Goal: Task Accomplishment & Management: Use online tool/utility

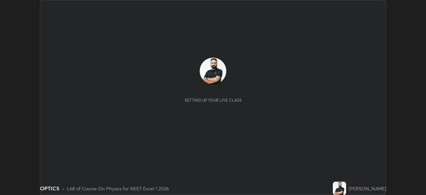
scroll to position [195, 426]
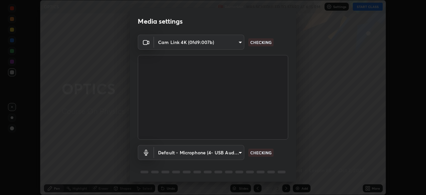
type input "fdf0122543ae5d46c2f8875dbcba14bf7011b669d8ae203f8d69d65b20255b81"
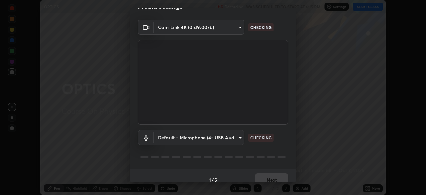
scroll to position [17, 0]
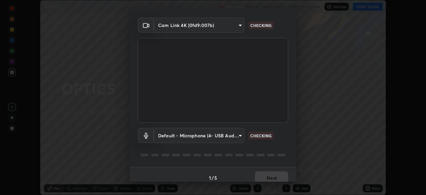
click at [286, 95] on video at bounding box center [213, 80] width 151 height 85
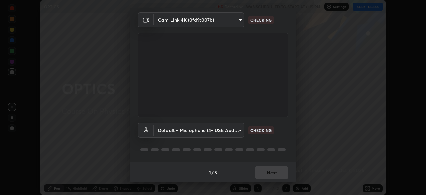
scroll to position [24, 0]
click at [292, 81] on div "Cam Link 4K (0fd9:007b) fdf0122543ae5d46c2f8875dbcba14bf7011b669d8ae203f8d69d65…" at bounding box center [213, 85] width 167 height 149
click at [292, 79] on div "Cam Link 4K (0fd9:007b) fdf0122543ae5d46c2f8875dbcba14bf7011b669d8ae203f8d69d65…" at bounding box center [213, 85] width 167 height 149
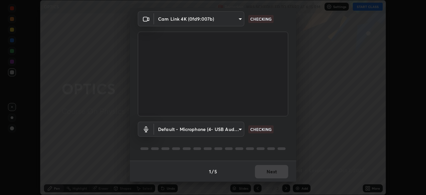
click at [292, 97] on div "Cam Link 4K (0fd9:007b) fdf0122543ae5d46c2f8875dbcba14bf7011b669d8ae203f8d69d65…" at bounding box center [213, 85] width 167 height 149
click at [292, 107] on div "Cam Link 4K (0fd9:007b) fdf0122543ae5d46c2f8875dbcba14bf7011b669d8ae203f8d69d65…" at bounding box center [213, 85] width 167 height 149
click at [285, 126] on div "Default - Microphone (4- USB Audio Device) (0d8c:0014) default NO FEED" at bounding box center [213, 129] width 151 height 15
click at [285, 124] on div "Default - Microphone (4- USB Audio Device) (0d8c:0014) default NO FEED" at bounding box center [213, 129] width 151 height 15
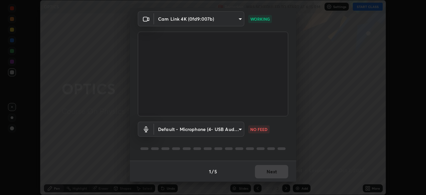
click at [285, 124] on div "Default - Microphone (4- USB Audio Device) (0d8c:0014) default NO FEED" at bounding box center [213, 129] width 151 height 15
click at [285, 128] on div "Default - Microphone (4- USB Audio Device) (0d8c:0014) default NO FEED" at bounding box center [213, 129] width 151 height 15
click at [285, 129] on div "Default - Microphone (4- USB Audio Device) (0d8c:0014) default NO FEED" at bounding box center [213, 129] width 151 height 15
click at [285, 131] on div "Default - Microphone (4- USB Audio Device) (0d8c:0014) default NO FEED" at bounding box center [213, 129] width 151 height 15
click at [286, 134] on div "Default - Microphone (4- USB Audio Device) (0d8c:0014) default NO FEED" at bounding box center [213, 129] width 151 height 15
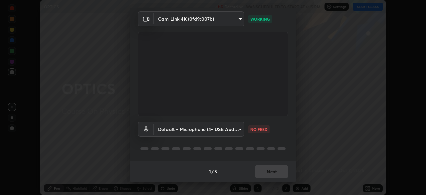
scroll to position [24, 0]
click at [293, 95] on div "Cam Link 4K (0fd9:007b) fdf0122543ae5d46c2f8875dbcba14bf7011b669d8ae203f8d69d65…" at bounding box center [213, 85] width 167 height 149
click at [293, 74] on div "Cam Link 4K (0fd9:007b) fdf0122543ae5d46c2f8875dbcba14bf7011b669d8ae203f8d69d65…" at bounding box center [213, 85] width 167 height 149
click at [290, 72] on div "Cam Link 4K (0fd9:007b) fdf0122543ae5d46c2f8875dbcba14bf7011b669d8ae203f8d69d65…" at bounding box center [213, 85] width 167 height 149
click at [239, 129] on body "Erase all OPTICS Recording WAS SCHEDULED TO START AT 6:15 PM Settings START CLA…" at bounding box center [213, 97] width 426 height 195
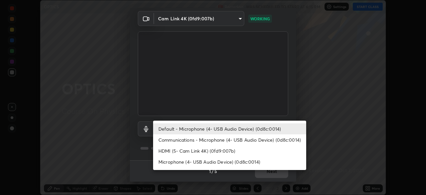
click at [270, 139] on li "Communications - Microphone (4- USB Audio Device) (0d8c:0014)" at bounding box center [229, 139] width 153 height 11
type input "communications"
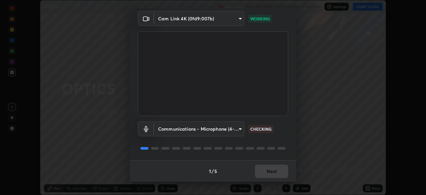
click at [286, 123] on div "Communications - Microphone (4- USB Audio Device) (0d8c:0014) communications CH…" at bounding box center [213, 128] width 151 height 15
click at [285, 123] on div "Communications - Microphone (4- USB Audio Device) (0d8c:0014) communications CH…" at bounding box center [213, 128] width 151 height 15
click at [277, 171] on button "Next" at bounding box center [271, 171] width 33 height 13
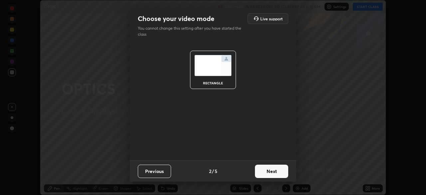
click at [281, 172] on button "Next" at bounding box center [271, 171] width 33 height 13
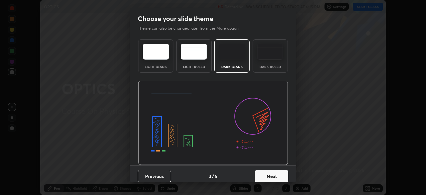
click at [282, 174] on button "Next" at bounding box center [271, 176] width 33 height 13
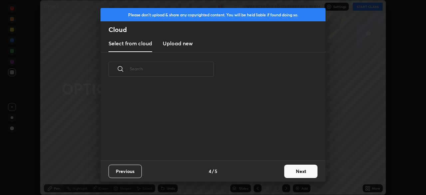
click at [303, 170] on button "Next" at bounding box center [300, 171] width 33 height 13
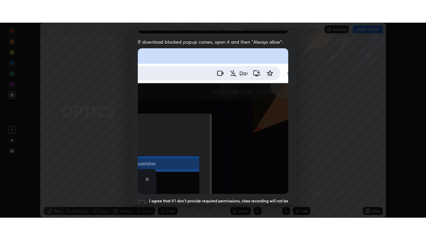
scroll to position [160, 0]
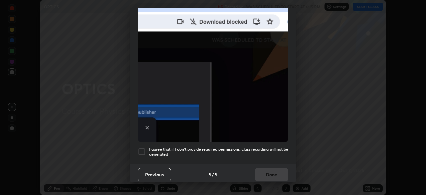
click at [268, 147] on h5 "I agree that if I don't provide required permissions, class recording will not …" at bounding box center [218, 152] width 139 height 10
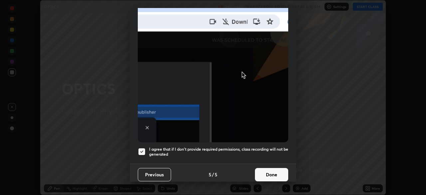
click at [272, 171] on button "Done" at bounding box center [271, 174] width 33 height 13
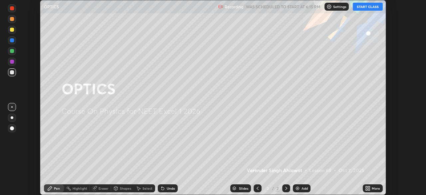
click at [371, 187] on div "More" at bounding box center [373, 188] width 20 height 8
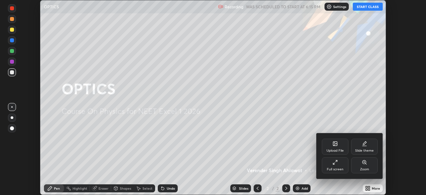
click at [366, 142] on icon at bounding box center [364, 142] width 3 height 3
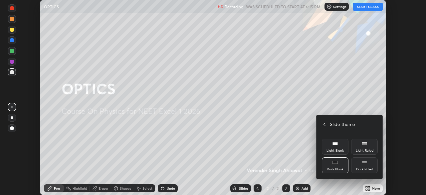
click at [367, 162] on rect at bounding box center [364, 162] width 5 height 3
click at [324, 125] on icon at bounding box center [325, 124] width 2 height 3
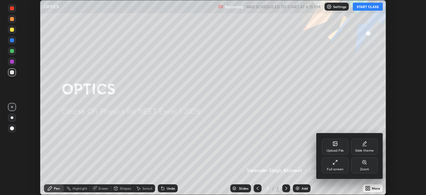
click at [331, 164] on div "Full screen" at bounding box center [335, 165] width 27 height 16
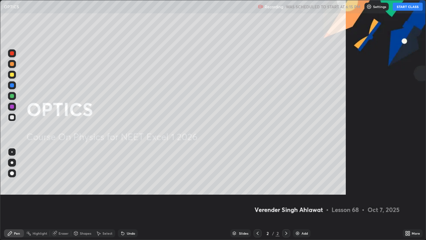
scroll to position [240, 426]
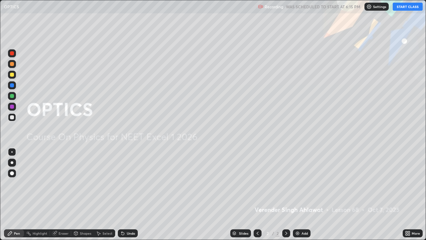
click at [405, 6] on button "START CLASS" at bounding box center [408, 7] width 30 height 8
click at [301, 195] on div "Add" at bounding box center [302, 233] width 18 height 8
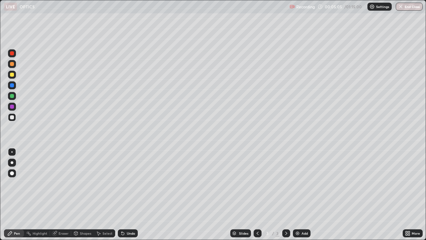
click at [12, 75] on div at bounding box center [12, 75] width 4 height 4
click at [11, 114] on div at bounding box center [12, 117] width 8 height 8
click at [12, 76] on div at bounding box center [12, 75] width 4 height 4
click at [128, 195] on div "Undo" at bounding box center [131, 232] width 8 height 3
click at [12, 118] on div at bounding box center [12, 117] width 4 height 4
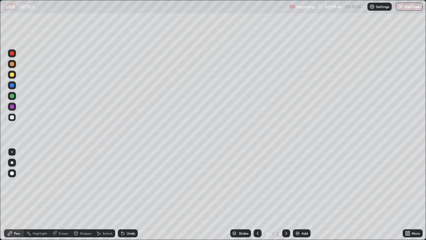
click at [127, 195] on div "Undo" at bounding box center [131, 232] width 8 height 3
click at [129, 195] on div "Undo" at bounding box center [131, 232] width 8 height 3
click at [12, 65] on div at bounding box center [12, 64] width 4 height 4
click at [305, 195] on div "Add" at bounding box center [305, 232] width 6 height 3
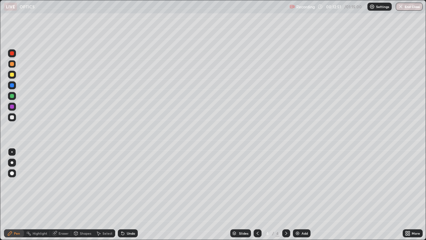
click at [257, 195] on icon at bounding box center [257, 232] width 5 height 5
click at [285, 195] on icon at bounding box center [286, 232] width 5 height 5
click at [11, 76] on div at bounding box center [12, 75] width 4 height 4
click at [13, 118] on div at bounding box center [12, 117] width 4 height 4
click at [129, 195] on div "Undo" at bounding box center [131, 232] width 8 height 3
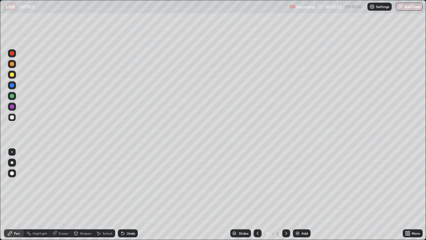
click at [129, 195] on div "Undo" at bounding box center [131, 232] width 8 height 3
click at [10, 74] on div at bounding box center [12, 75] width 4 height 4
click at [304, 195] on div "Add" at bounding box center [305, 232] width 6 height 3
click at [12, 118] on div at bounding box center [12, 117] width 4 height 4
click at [58, 195] on div "Eraser" at bounding box center [60, 233] width 21 height 8
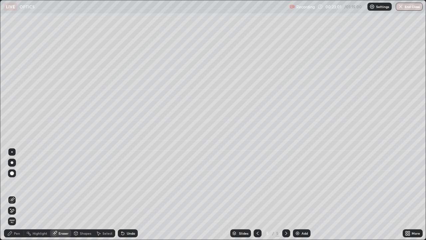
click at [23, 195] on div "Pen" at bounding box center [14, 233] width 20 height 8
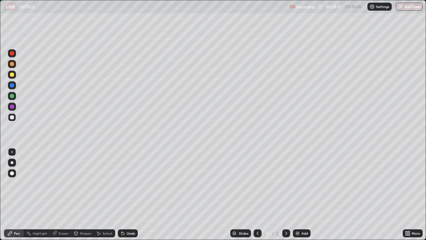
click at [304, 195] on div "Add" at bounding box center [305, 232] width 6 height 3
click at [12, 75] on div at bounding box center [12, 75] width 4 height 4
click at [11, 117] on div at bounding box center [12, 117] width 4 height 4
click at [61, 195] on div "Eraser" at bounding box center [60, 233] width 21 height 8
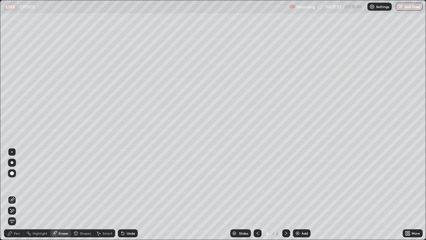
click at [15, 195] on div "Pen" at bounding box center [17, 232] width 6 height 3
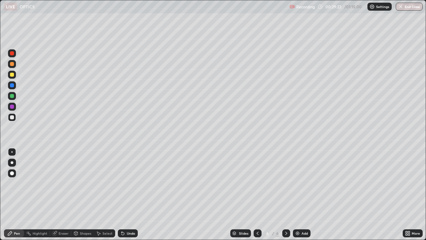
click at [308, 195] on div "Add" at bounding box center [302, 233] width 18 height 8
click at [12, 75] on div at bounding box center [12, 75] width 4 height 4
click at [13, 117] on div at bounding box center [12, 117] width 4 height 4
click at [128, 195] on div "Undo" at bounding box center [131, 232] width 8 height 3
click at [130, 195] on div "Undo" at bounding box center [131, 232] width 8 height 3
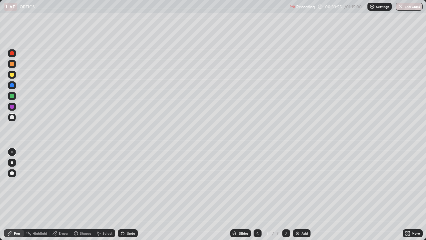
click at [11, 117] on div at bounding box center [12, 117] width 4 height 4
click at [131, 195] on div "Undo" at bounding box center [128, 233] width 20 height 8
click at [130, 195] on div "Undo" at bounding box center [131, 232] width 8 height 3
click at [307, 195] on div "Add" at bounding box center [305, 232] width 6 height 3
click at [306, 195] on div "Add" at bounding box center [305, 232] width 6 height 3
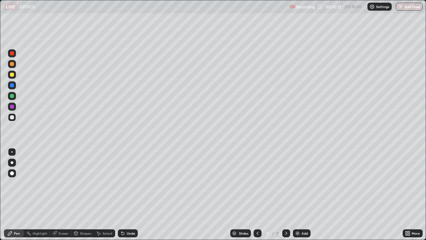
click at [12, 75] on div at bounding box center [12, 75] width 4 height 4
